Goal: Task Accomplishment & Management: Manage account settings

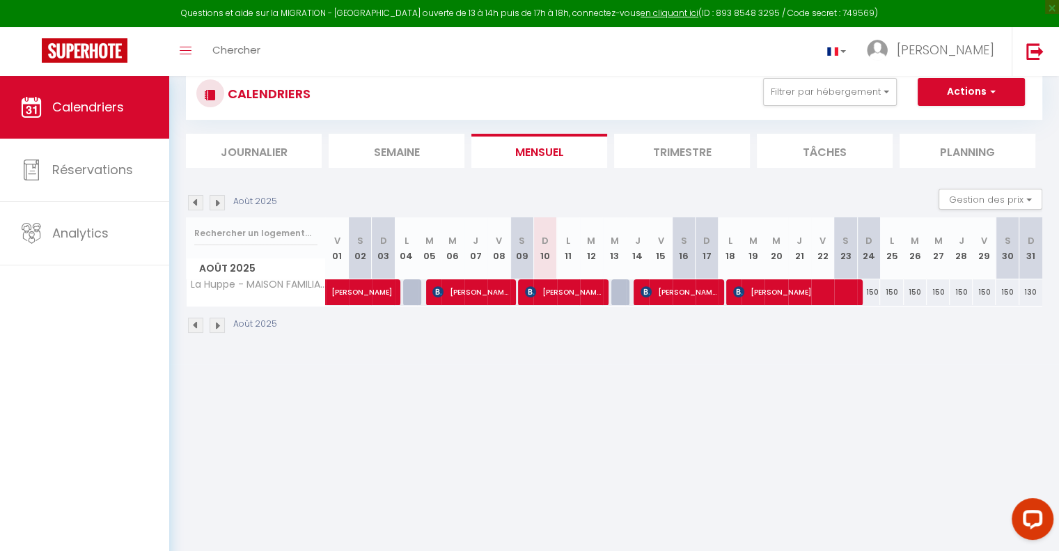
scroll to position [70, 0]
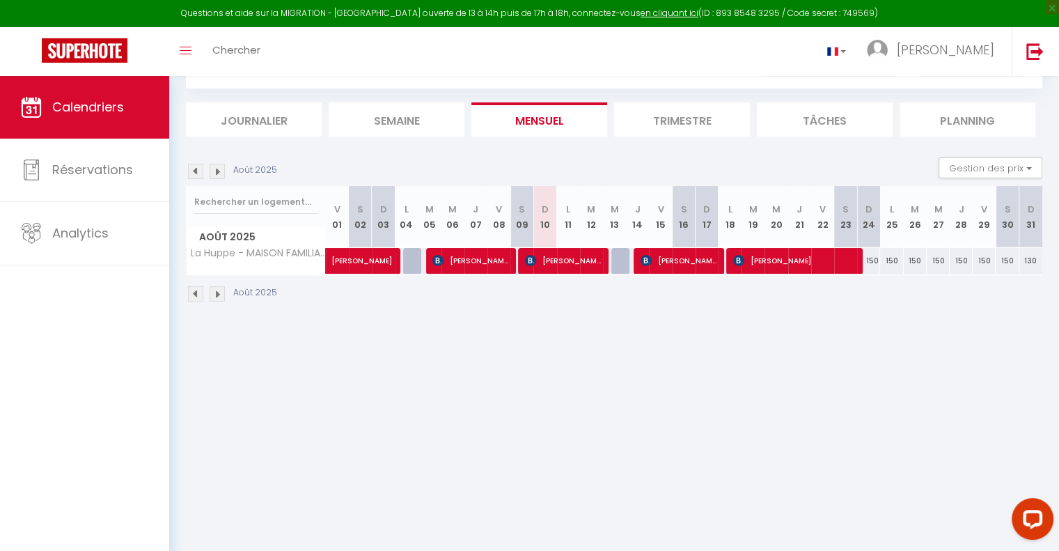
click at [217, 297] on img at bounding box center [217, 293] width 15 height 15
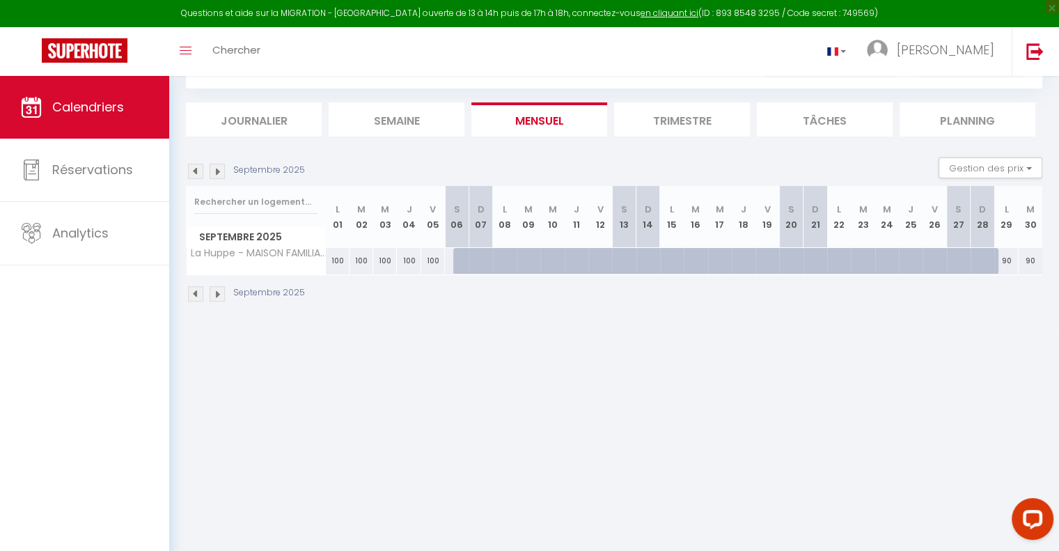
click at [193, 293] on img at bounding box center [195, 293] width 15 height 15
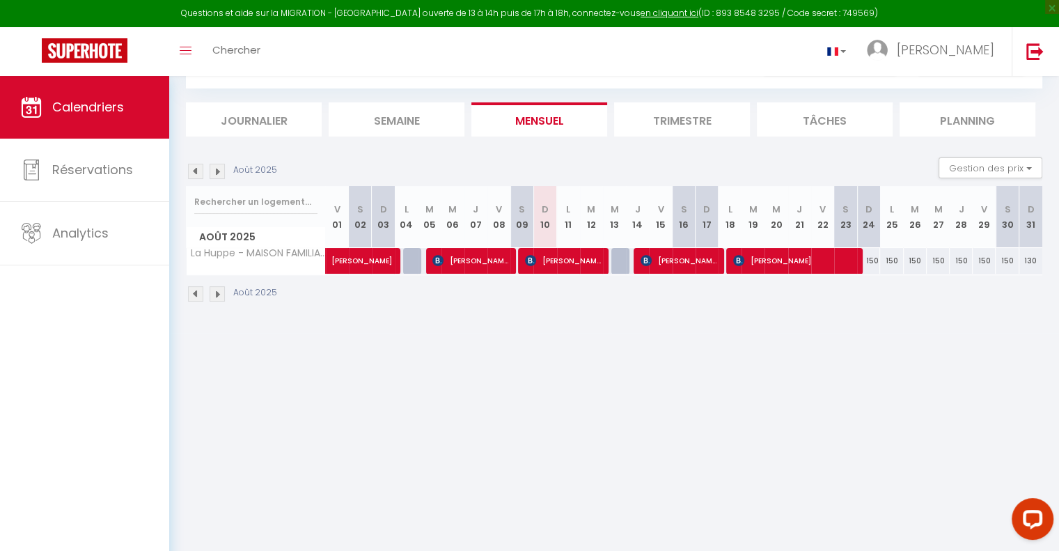
click at [195, 167] on img at bounding box center [195, 171] width 15 height 15
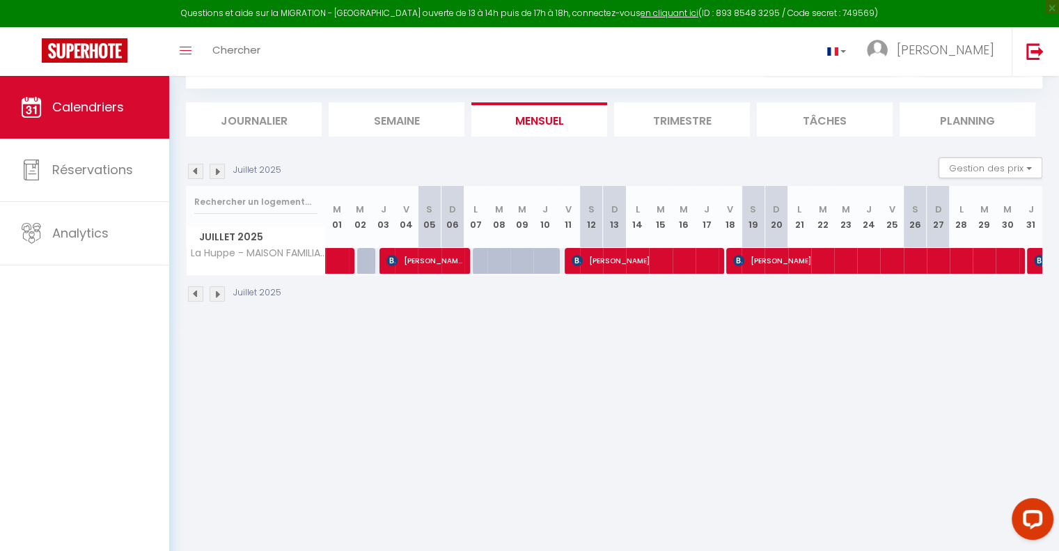
click at [216, 173] on img at bounding box center [217, 171] width 15 height 15
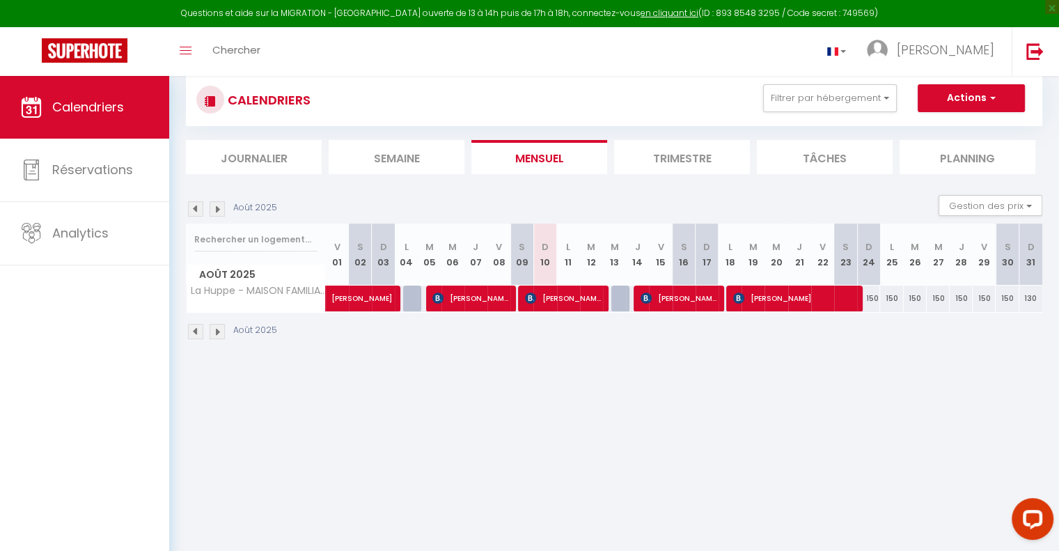
scroll to position [0, 0]
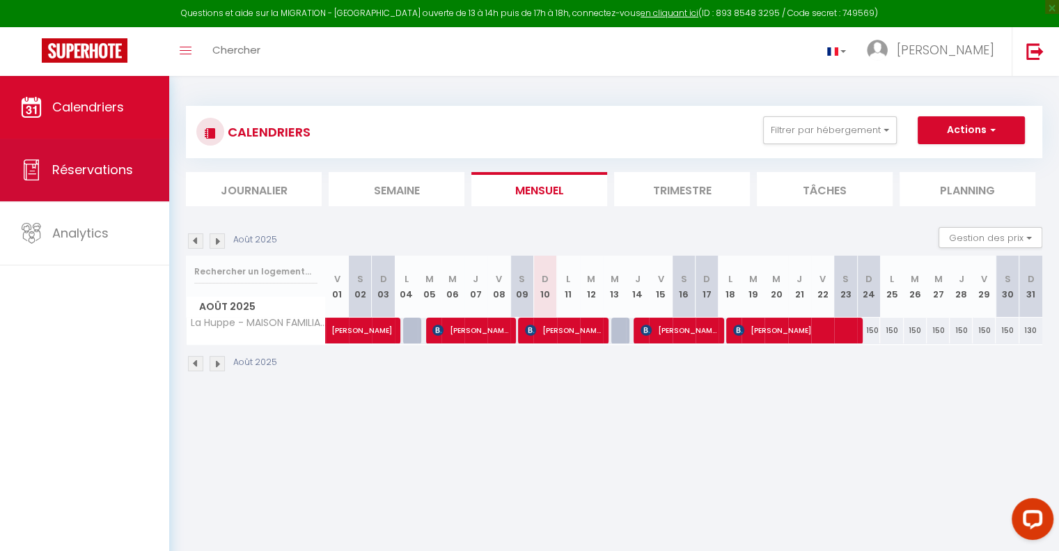
click at [84, 174] on span "Réservations" at bounding box center [92, 169] width 81 height 17
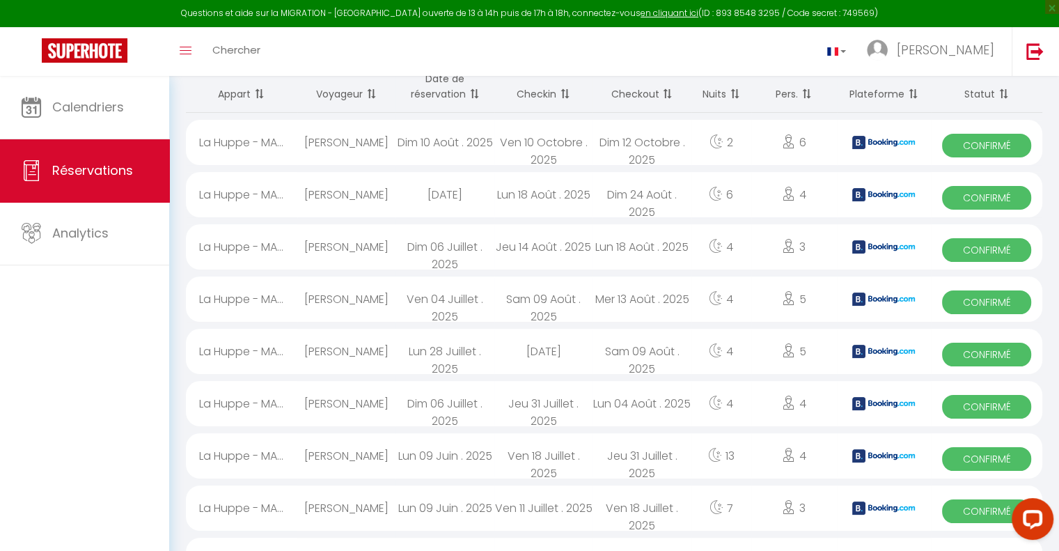
scroll to position [76, 0]
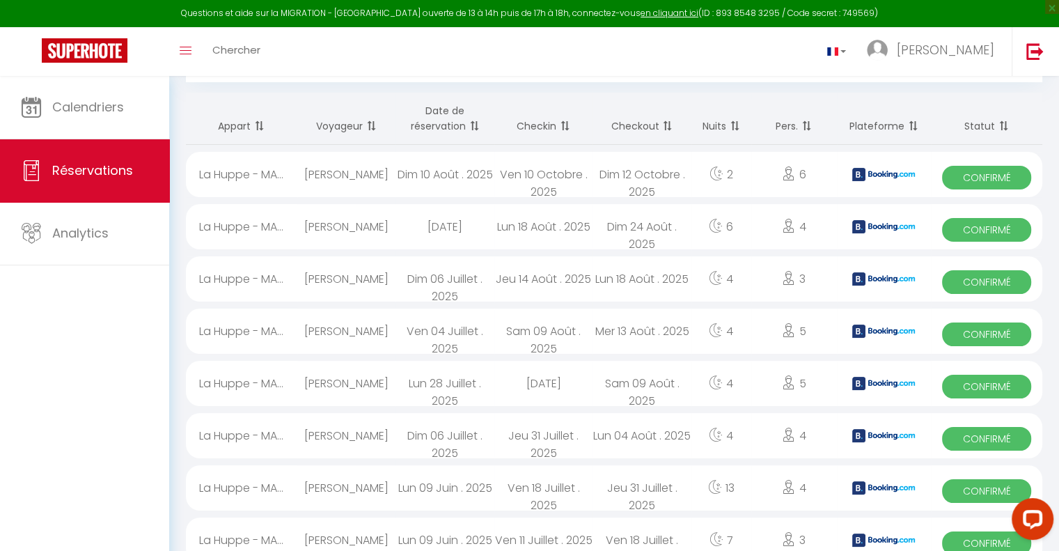
click at [637, 178] on div "Dim 12 Octobre . 2025" at bounding box center [642, 174] width 98 height 45
select select "OK"
select select "KO"
select select "0"
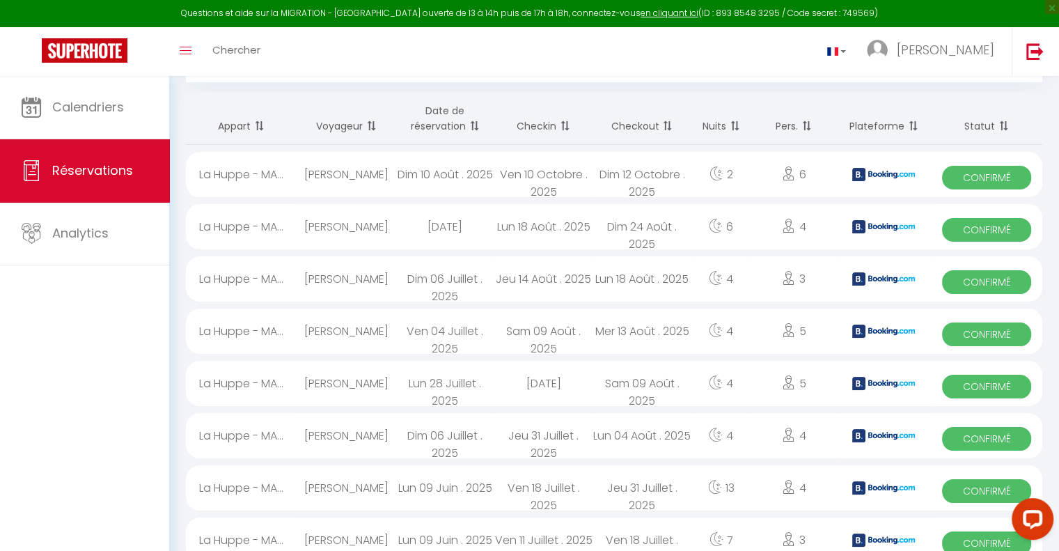
select select "1"
select select
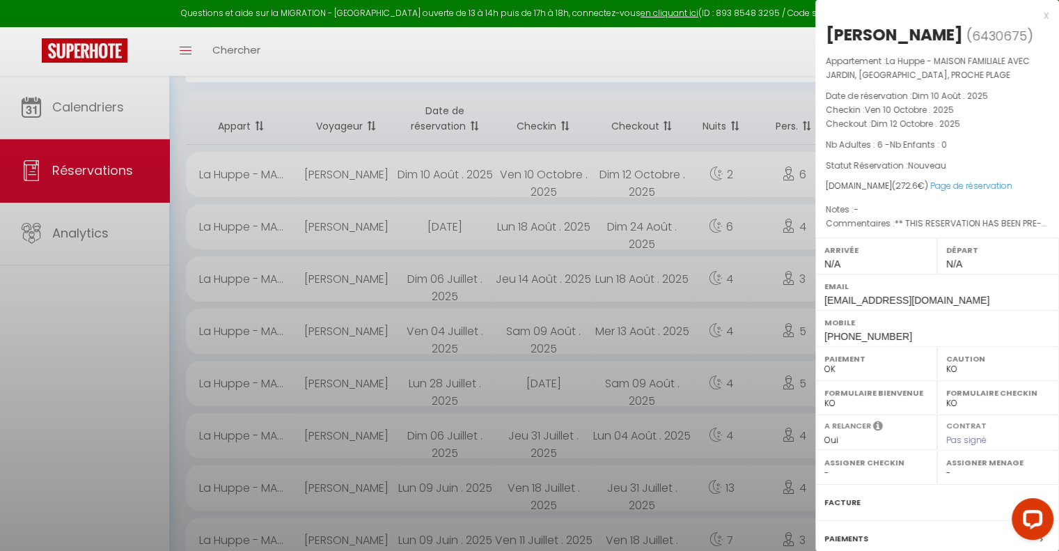
select select "37601"
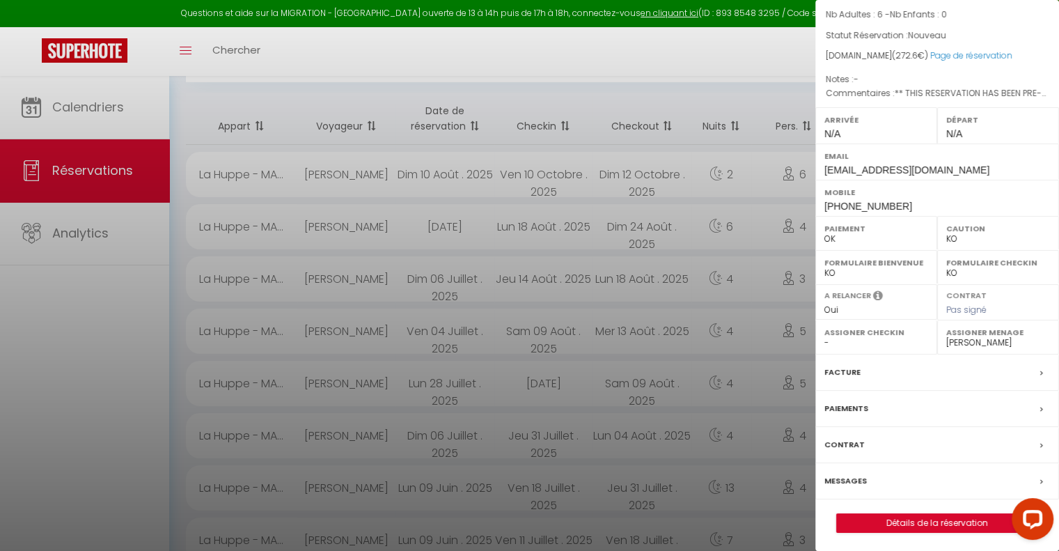
scroll to position [146, 0]
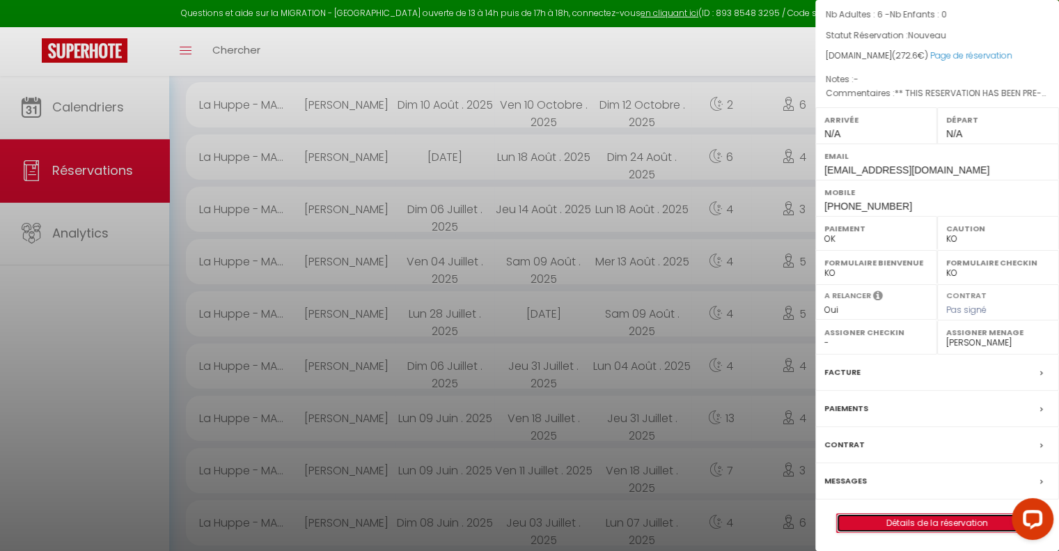
click at [931, 518] on link "Détails de la réservation" at bounding box center [937, 523] width 201 height 18
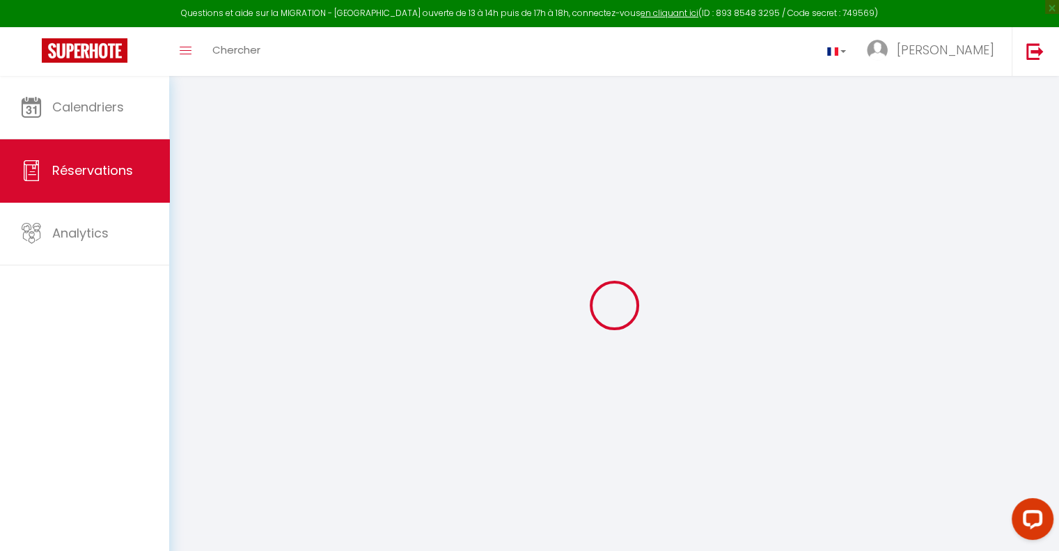
type input "Pascale"
type input "[PERSON_NAME]"
type input "[EMAIL_ADDRESS][DOMAIN_NAME]"
type input "[PHONE_NUMBER]"
type input "."
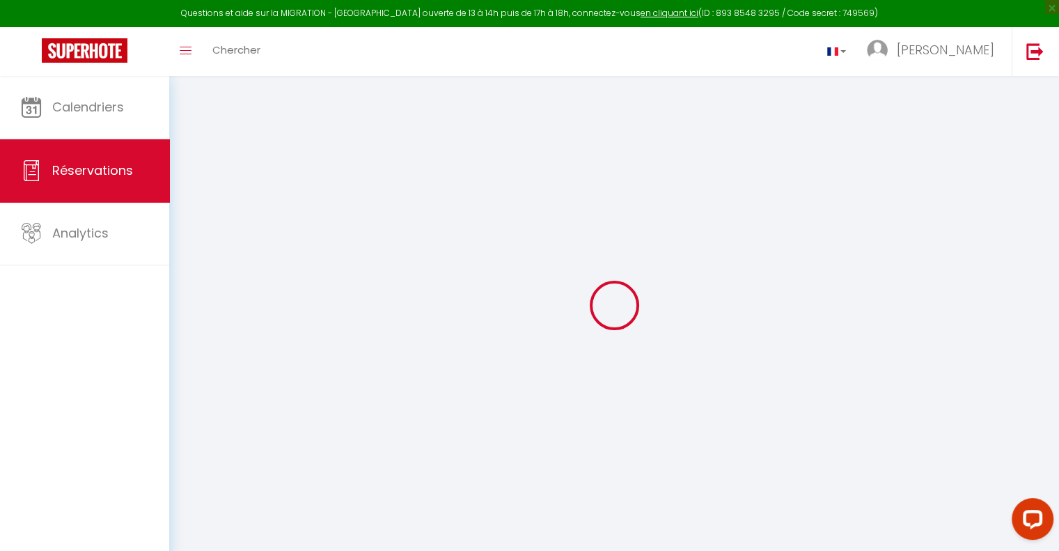
select select "FR"
type input "44.54"
type input "3.82"
select select "70189"
select select "1"
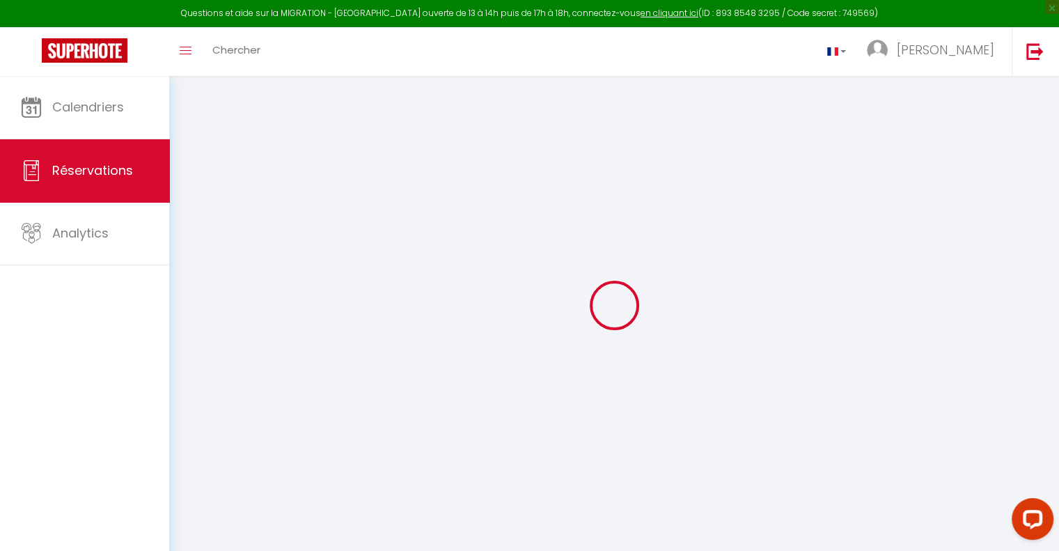
select select
type input "6"
select select "12"
select select
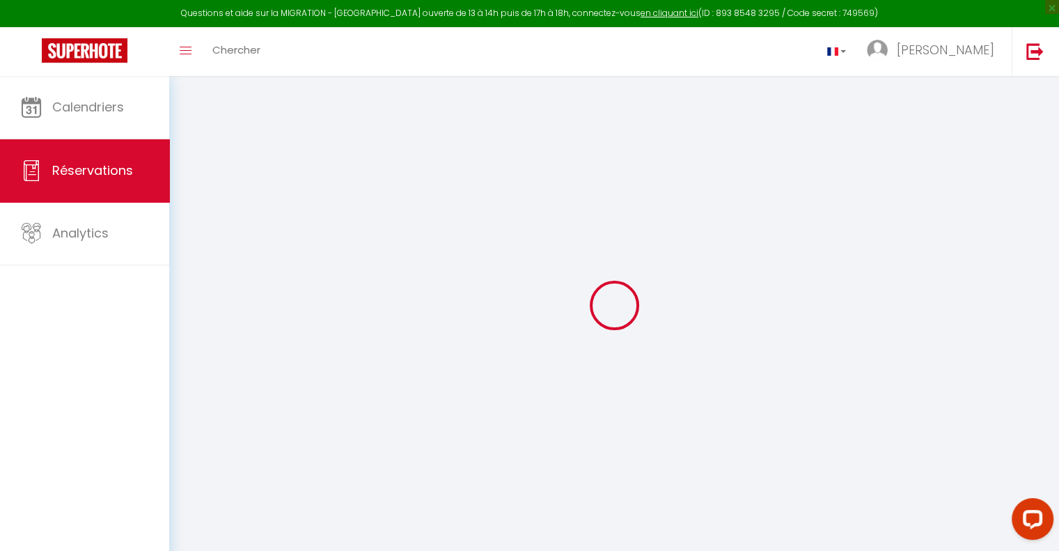
type input "212"
checkbox input "false"
select select "2"
type input "0"
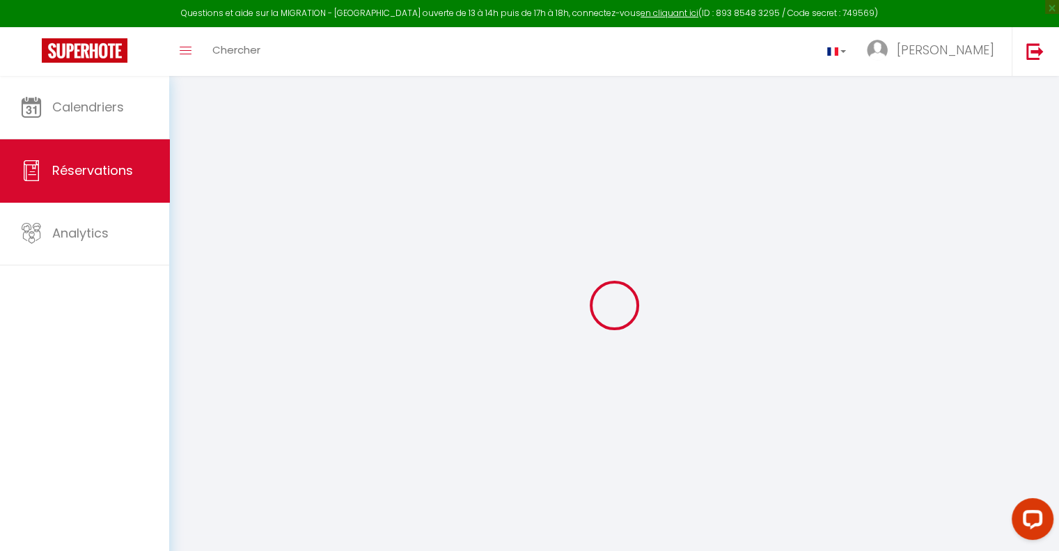
type input "0"
select select
select select "14"
checkbox input "false"
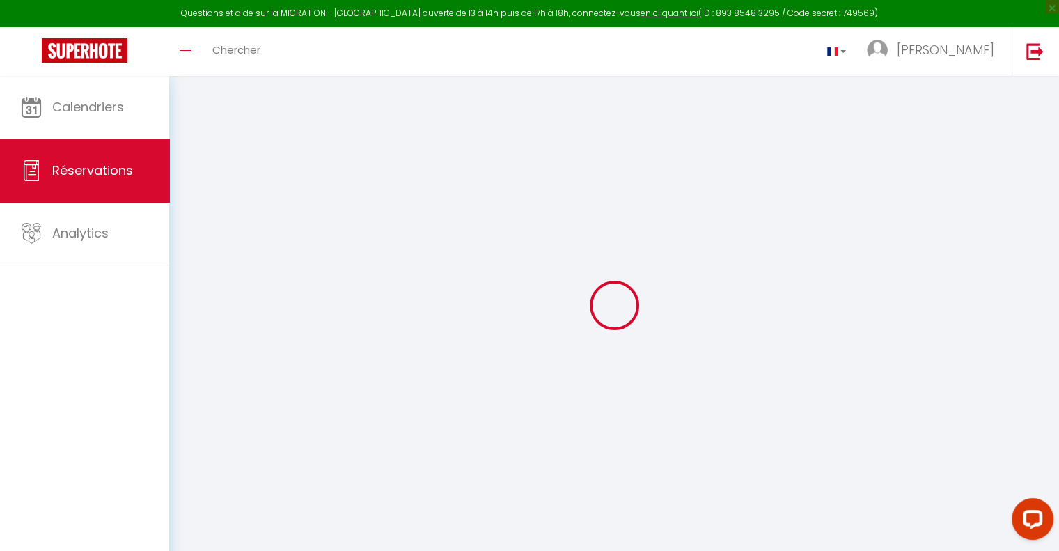
select select
checkbox input "false"
select select
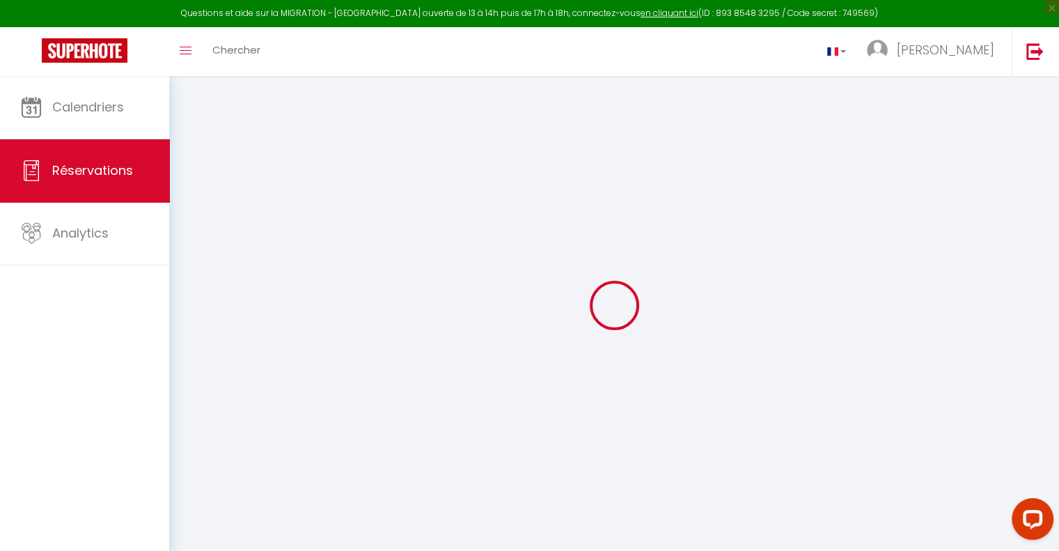
checkbox input "false"
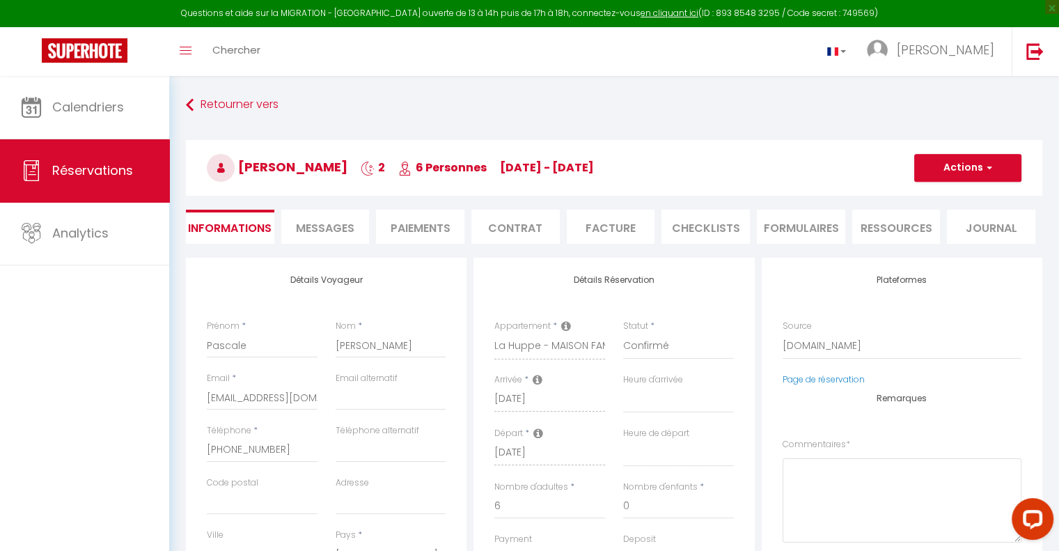
select select
checkbox input "false"
type textarea "** THIS RESERVATION HAS BEEN PRE-PAID ** BOOKING NOTE : Payment charge is EUR 3…"
type input "50"
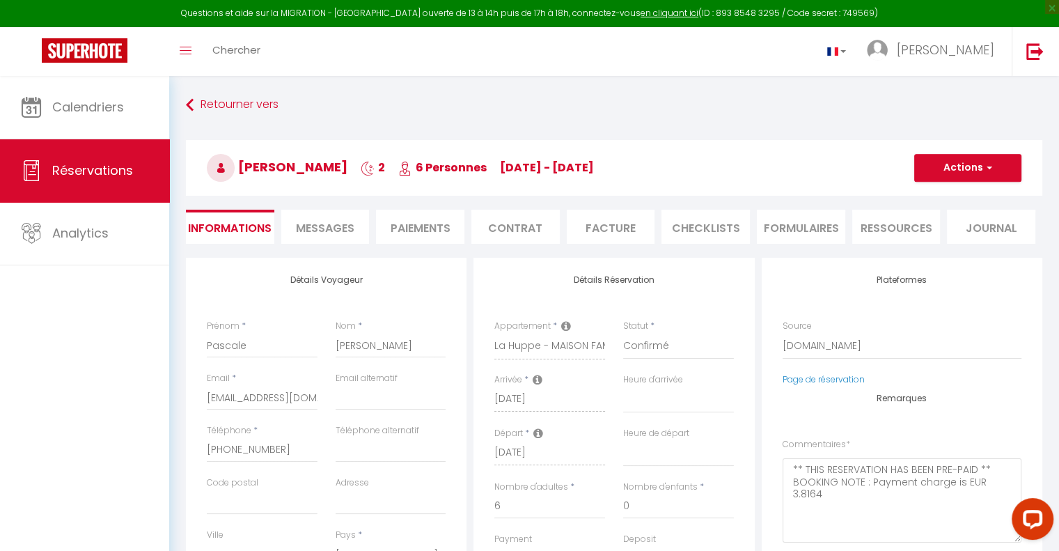
type input "10.6"
select select
checkbox input "false"
select select
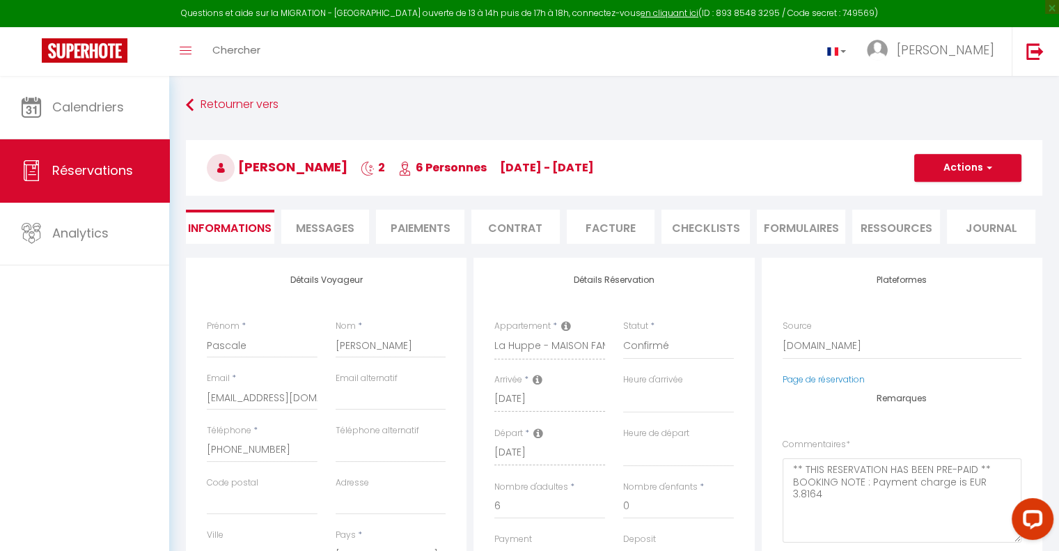
select select
